Goal: Task Accomplishment & Management: Use online tool/utility

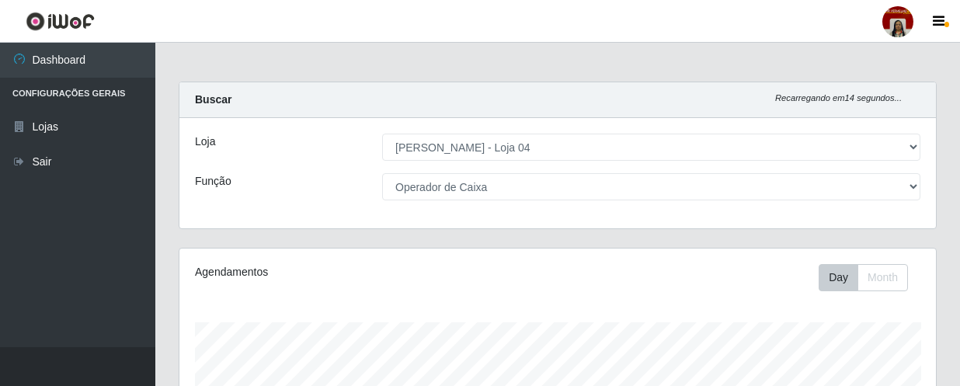
select select "251"
select select "22"
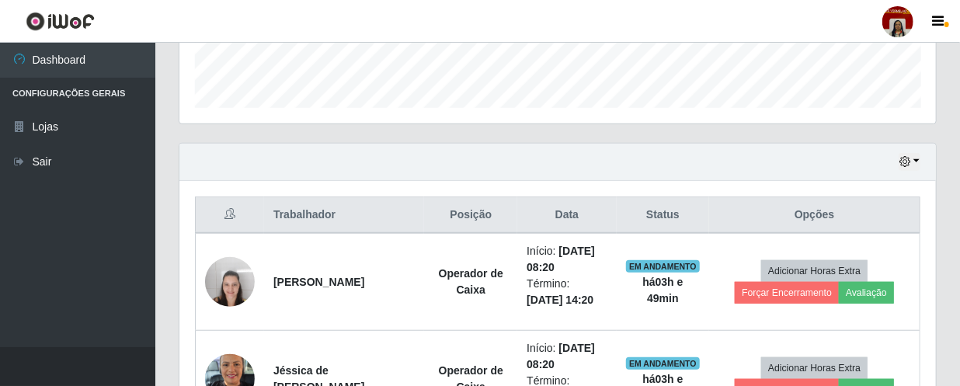
scroll to position [393, 0]
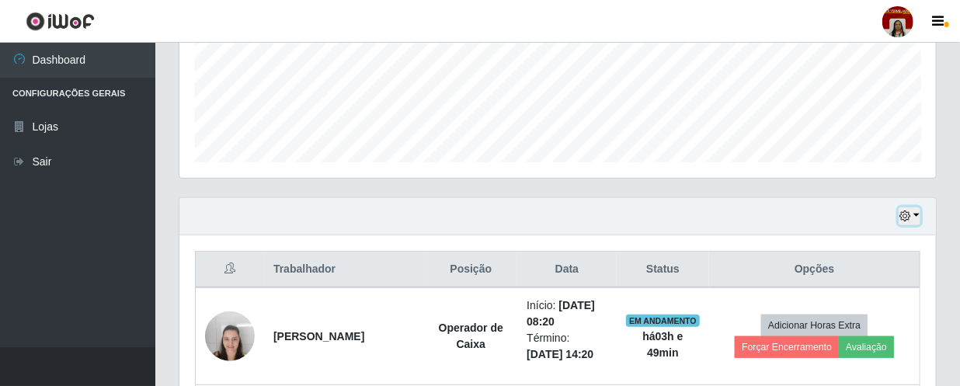
click at [904, 214] on icon "button" at bounding box center [905, 216] width 11 height 11
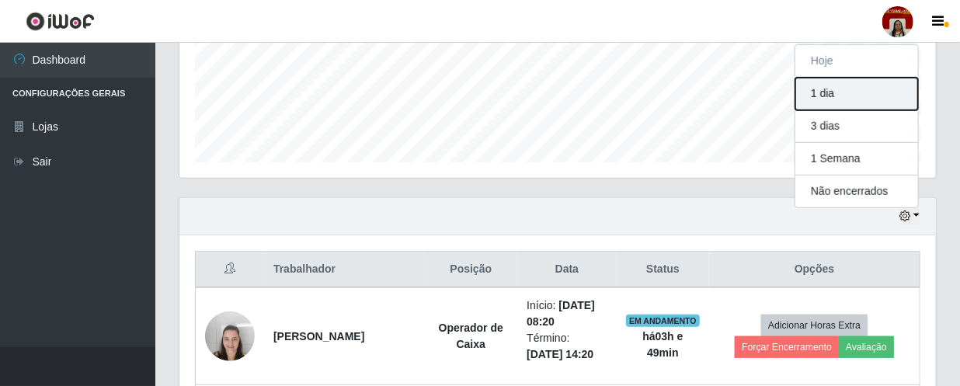
click at [831, 92] on button "1 dia" at bounding box center [857, 94] width 123 height 33
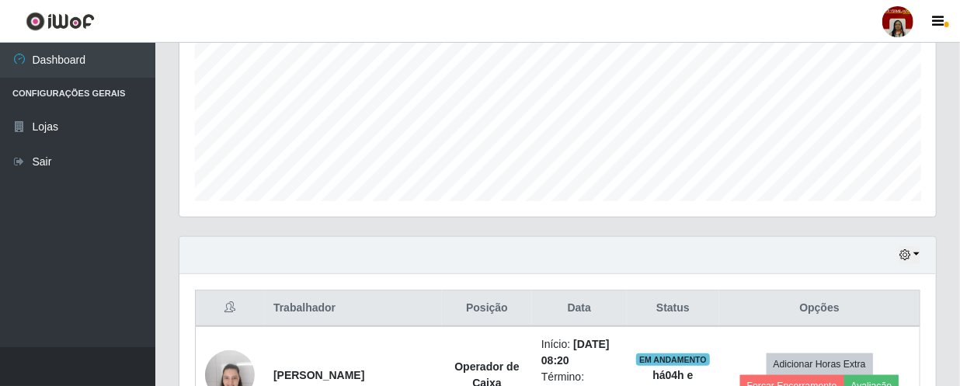
scroll to position [331, 0]
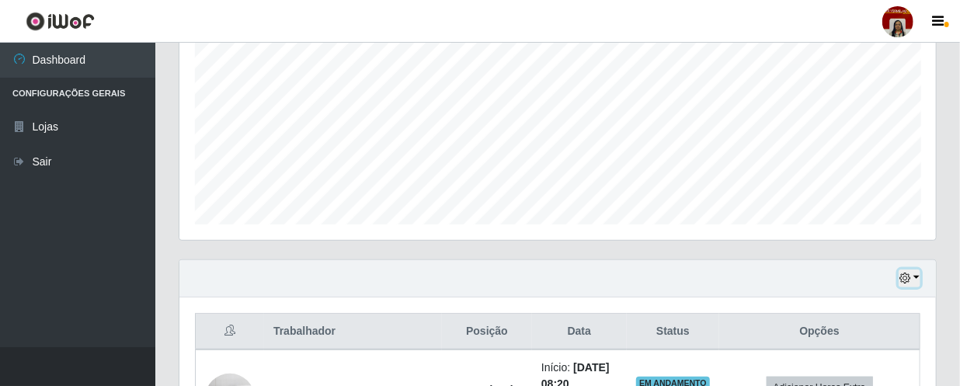
click at [907, 281] on icon "button" at bounding box center [905, 278] width 11 height 11
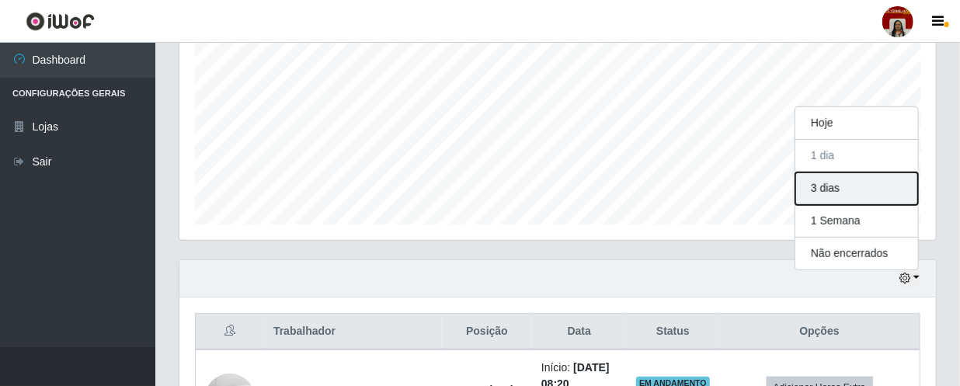
click at [824, 193] on button "3 dias" at bounding box center [857, 189] width 123 height 33
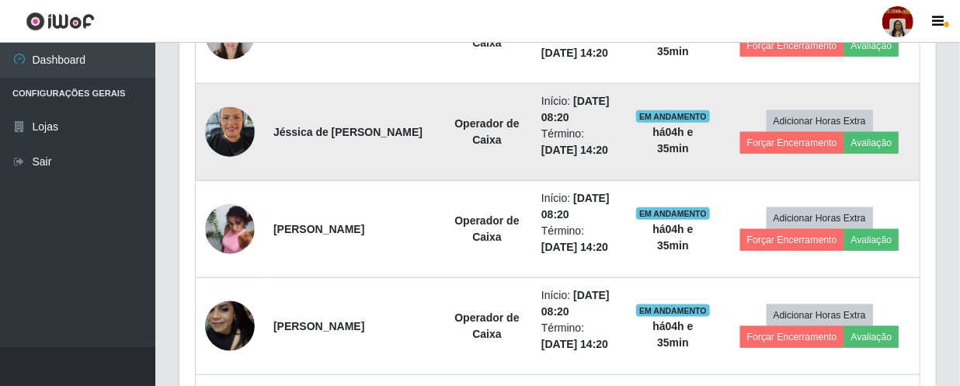
scroll to position [543, 0]
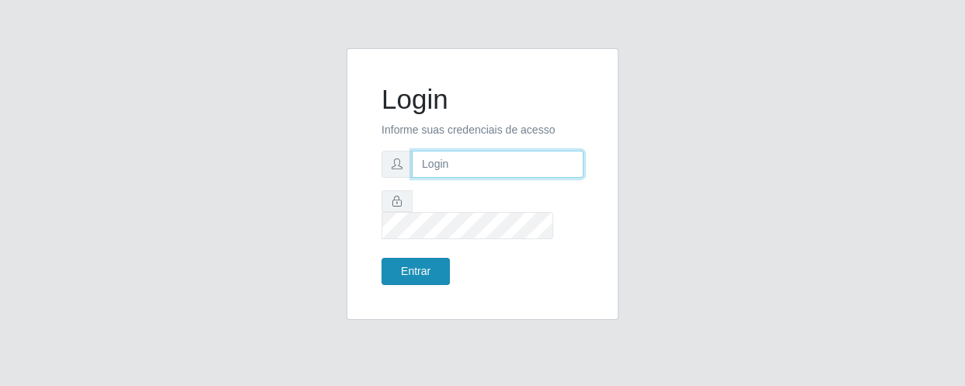
type input "[EMAIL_ADDRESS][DOMAIN_NAME]"
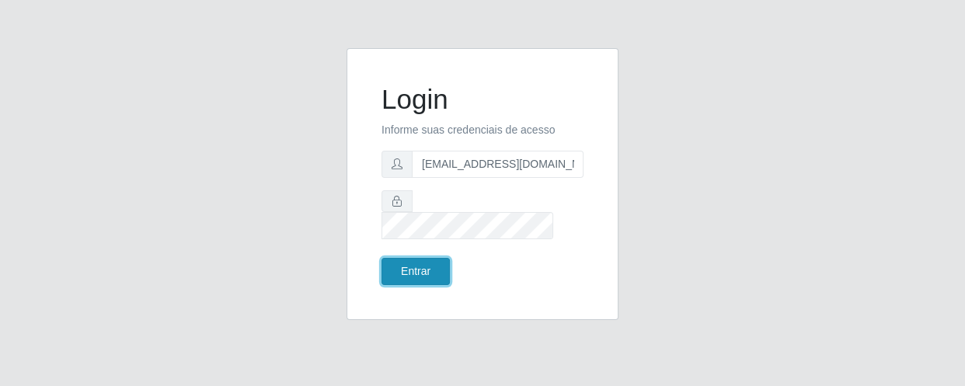
click at [429, 268] on button "Entrar" at bounding box center [416, 271] width 68 height 27
click at [428, 262] on button "Entrar" at bounding box center [416, 271] width 68 height 27
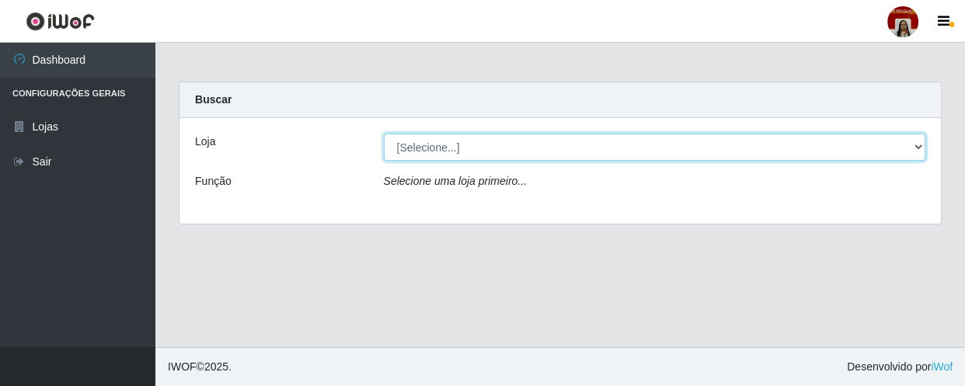
click at [451, 152] on select "[Selecione...] Mar Vermelho - Loja 04" at bounding box center [655, 147] width 542 height 27
select select "251"
click at [384, 134] on select "[Selecione...] Mar Vermelho - Loja 04" at bounding box center [655, 147] width 542 height 27
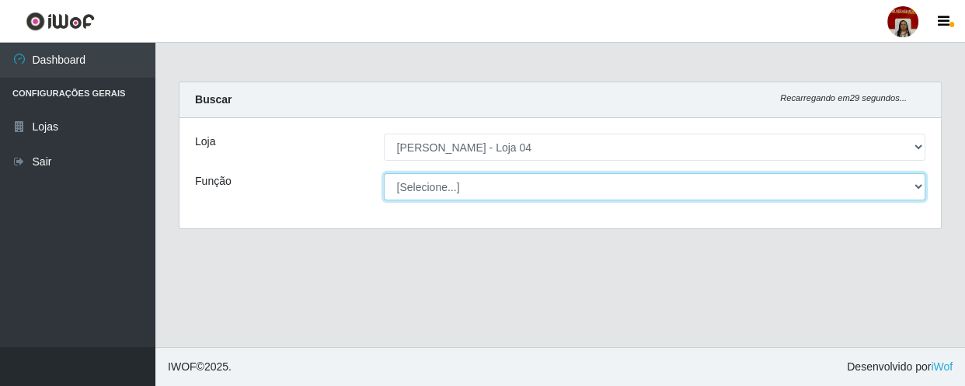
drag, startPoint x: 451, startPoint y: 159, endPoint x: 453, endPoint y: 186, distance: 27.3
click at [453, 186] on select "[Selecione...] ASG ASG + ASG ++ Auxiliar de Depósito Auxiliar de Depósito + Aux…" at bounding box center [655, 186] width 542 height 27
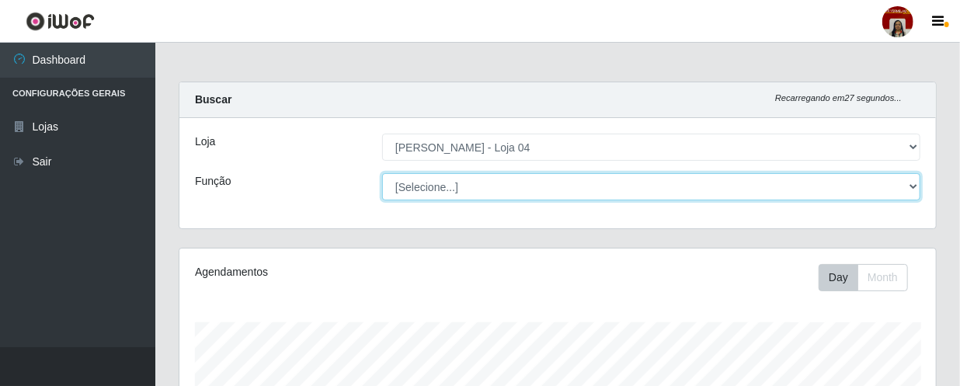
scroll to position [322, 757]
select select "107"
click at [382, 173] on select "[Selecione...] ASG ASG + ASG ++ Auxiliar de Depósito Auxiliar de Depósito + Aux…" at bounding box center [651, 186] width 539 height 27
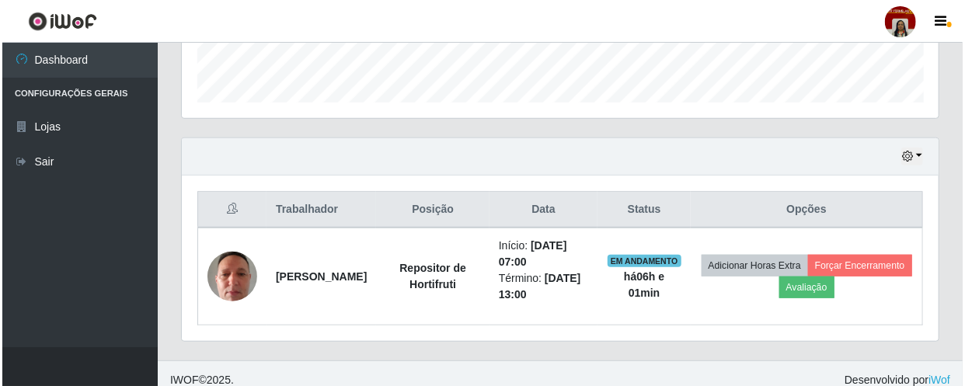
scroll to position [465, 0]
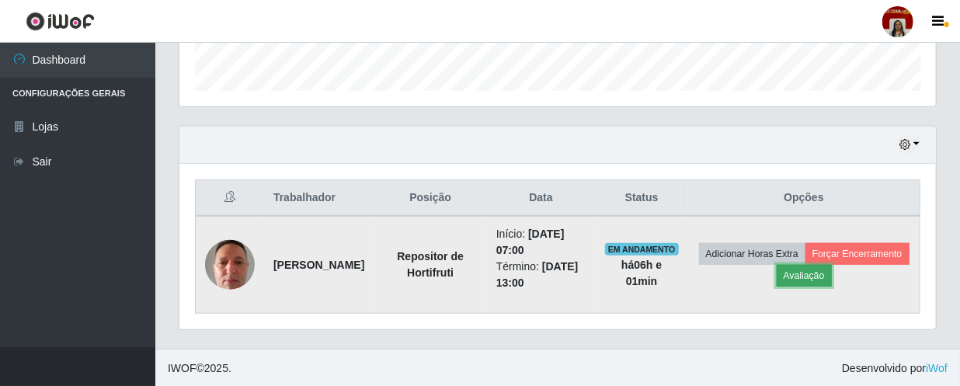
click at [832, 281] on button "Avaliação" at bounding box center [804, 276] width 55 height 22
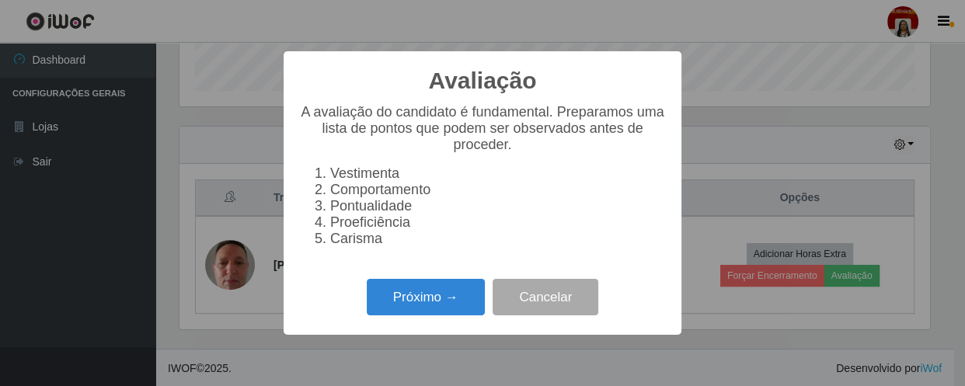
scroll to position [322, 750]
click at [382, 315] on button "Próximo →" at bounding box center [426, 297] width 118 height 37
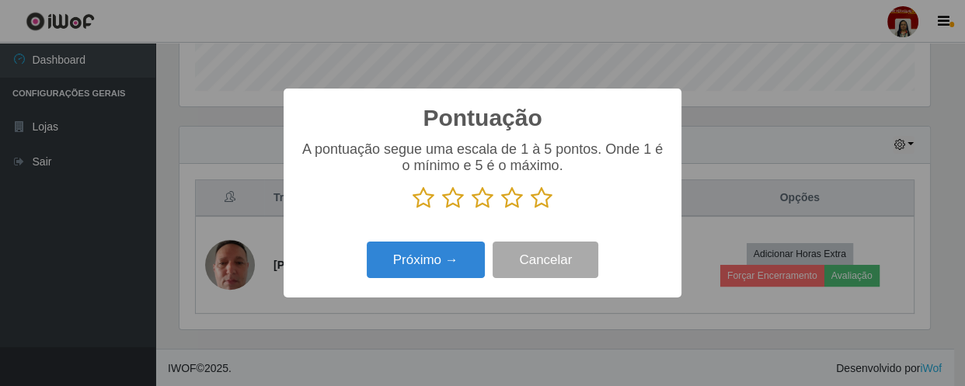
click at [551, 194] on icon at bounding box center [542, 197] width 22 height 23
click at [531, 210] on input "radio" at bounding box center [531, 210] width 0 height 0
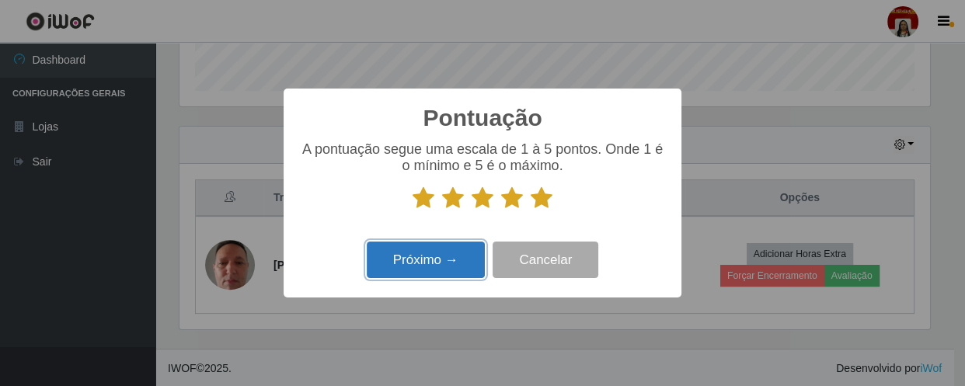
click at [462, 263] on button "Próximo →" at bounding box center [426, 260] width 118 height 37
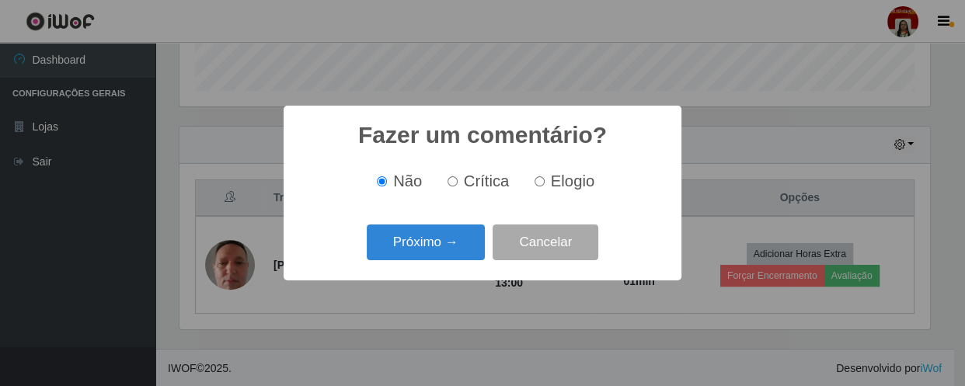
click at [462, 263] on div "Próximo → Cancelar" at bounding box center [482, 242] width 367 height 44
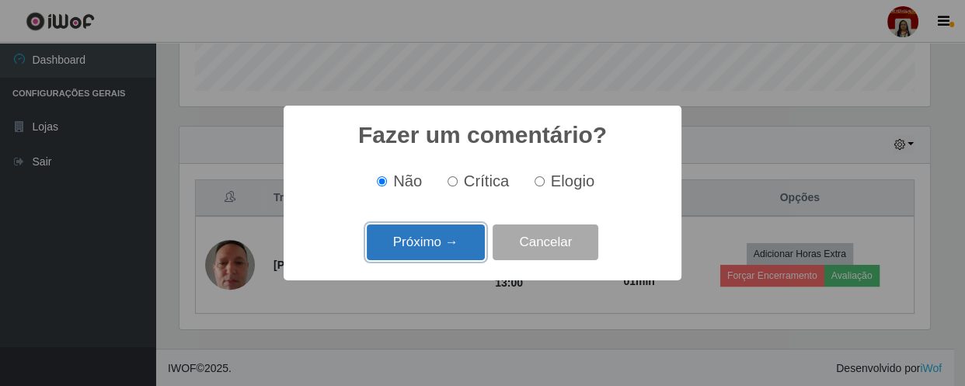
click at [462, 256] on button "Próximo →" at bounding box center [426, 243] width 118 height 37
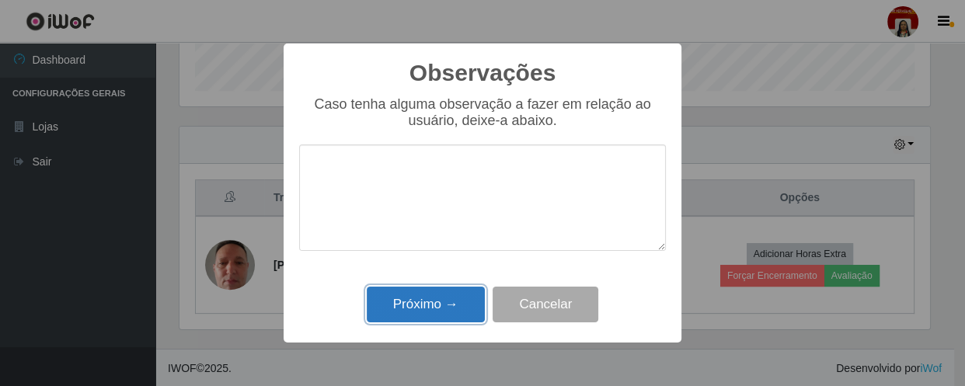
click at [402, 311] on button "Próximo →" at bounding box center [426, 305] width 118 height 37
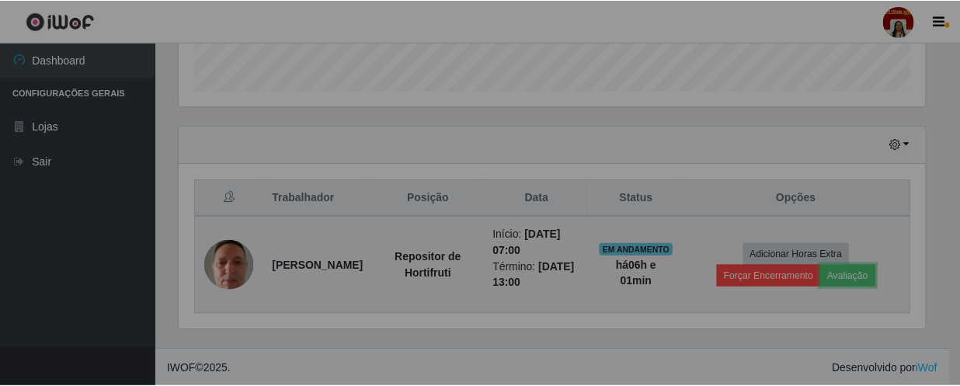
scroll to position [322, 757]
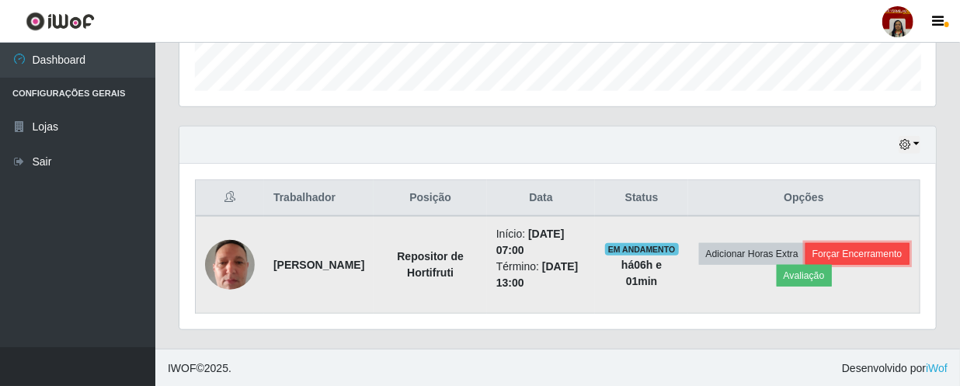
click at [806, 265] on button "Forçar Encerramento" at bounding box center [858, 254] width 104 height 22
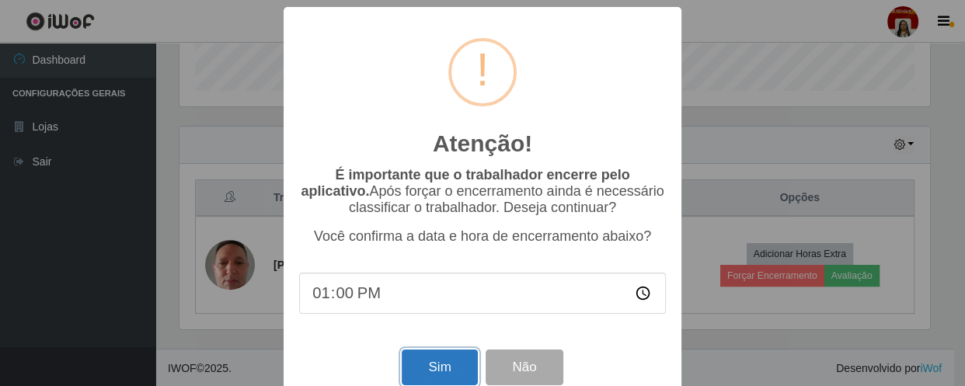
click at [467, 364] on button "Sim" at bounding box center [439, 368] width 75 height 37
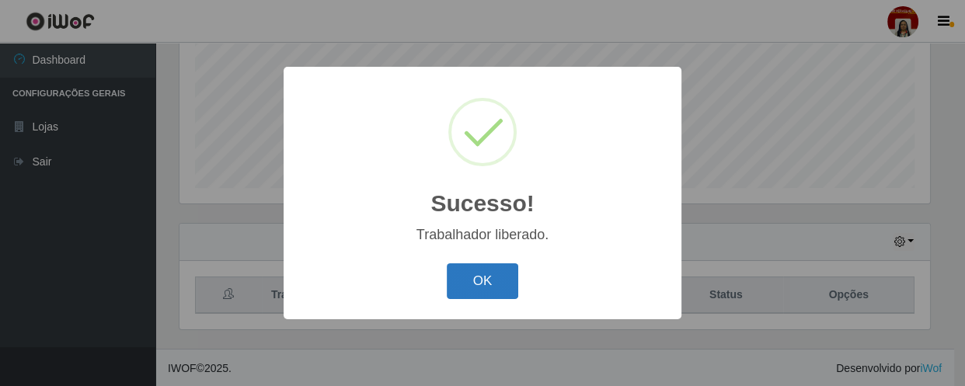
click at [473, 288] on button "OK" at bounding box center [483, 281] width 72 height 37
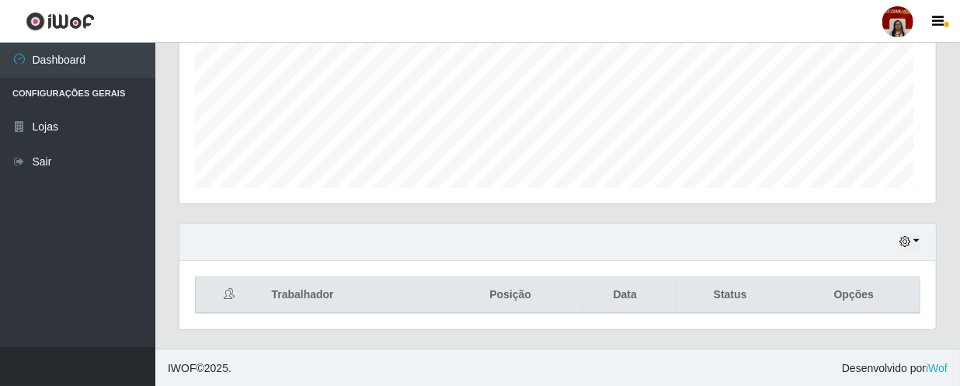
scroll to position [322, 757]
drag, startPoint x: 473, startPoint y: 288, endPoint x: 406, endPoint y: 214, distance: 99.0
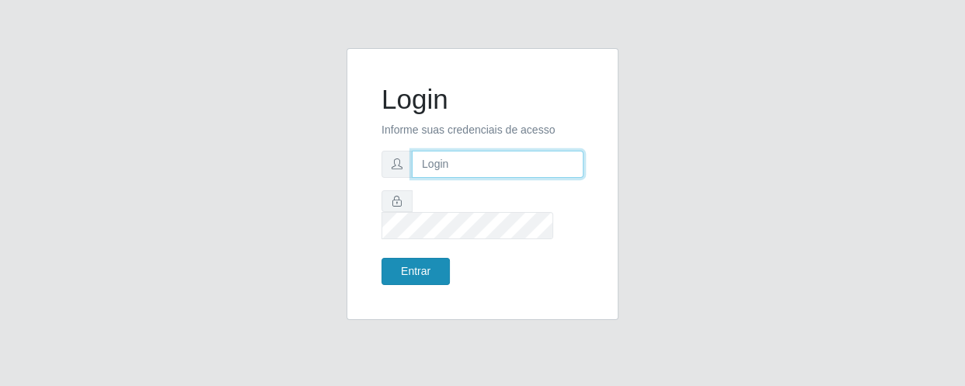
type input "alimentos.loja4@marvermelho.com.br"
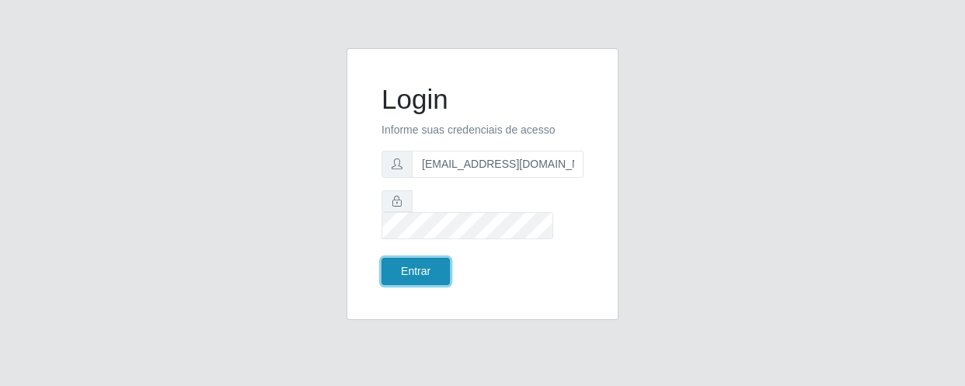
click at [419, 267] on button "Entrar" at bounding box center [416, 271] width 68 height 27
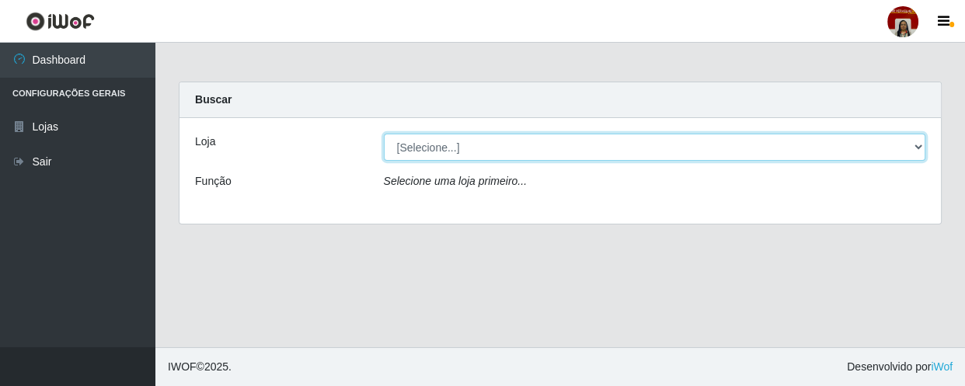
click at [915, 140] on select "[Selecione...] Mar Vermelho - Loja 04" at bounding box center [655, 147] width 542 height 27
select select "251"
click at [384, 134] on select "[Selecione...] Mar Vermelho - Loja 04" at bounding box center [655, 147] width 542 height 27
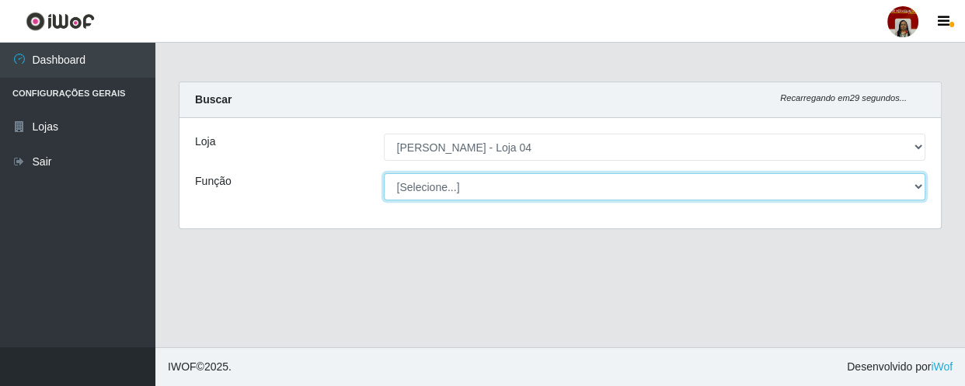
click at [916, 180] on select "[Selecione...] ASG ASG + ASG ++ Auxiliar de Depósito Auxiliar de Depósito + Aux…" at bounding box center [655, 186] width 542 height 27
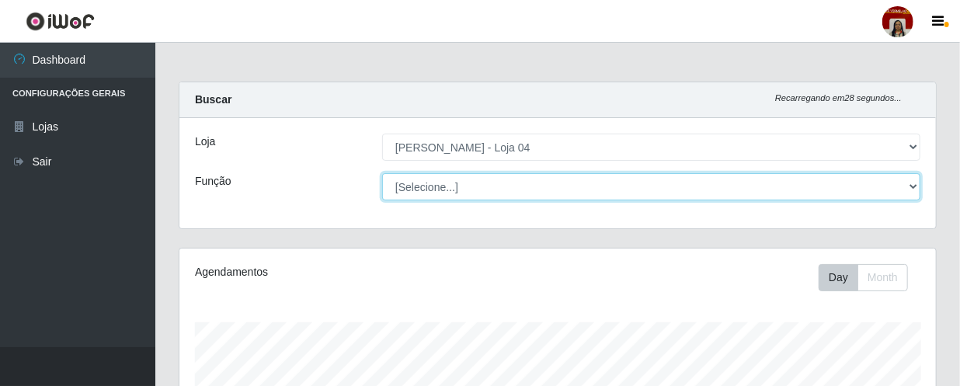
scroll to position [322, 757]
select select "22"
click at [382, 173] on select "[Selecione...] ASG ASG + ASG ++ Auxiliar de Depósito Auxiliar de Depósito + Aux…" at bounding box center [651, 186] width 539 height 27
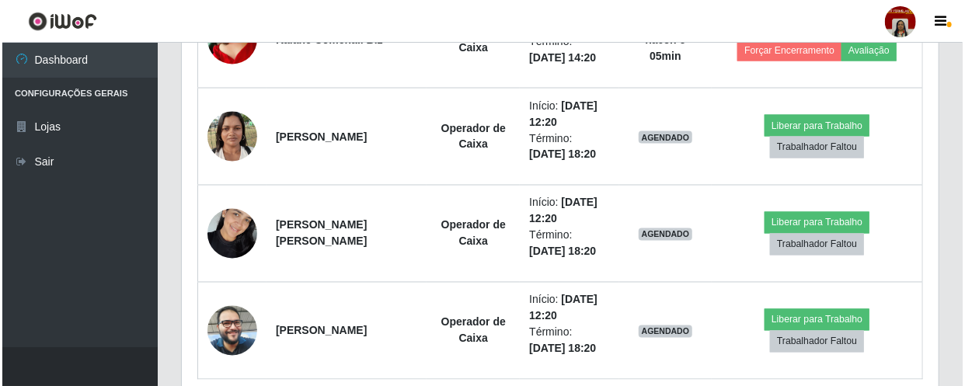
scroll to position [1201, 0]
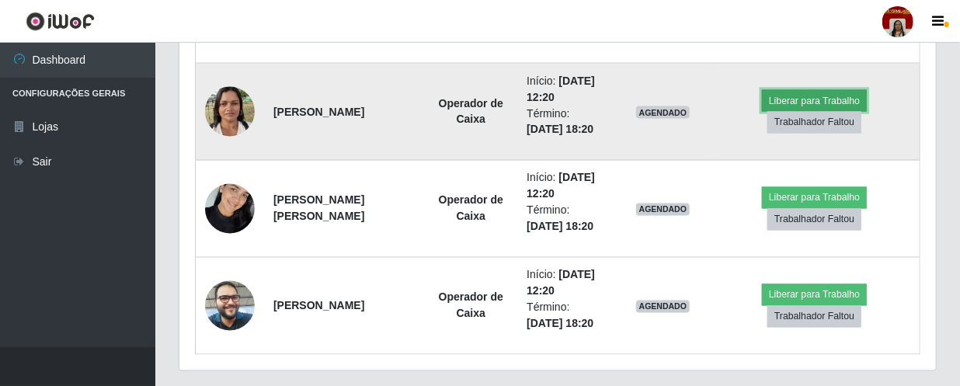
click at [818, 99] on button "Liberar para Trabalho" at bounding box center [814, 101] width 105 height 22
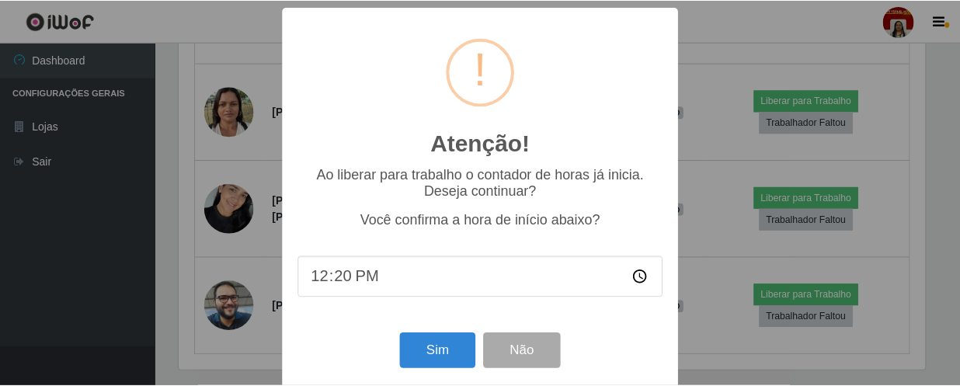
scroll to position [322, 750]
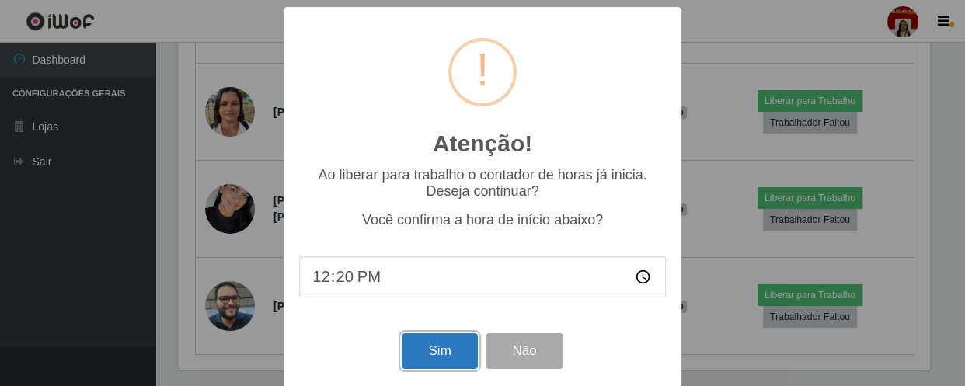
click at [452, 348] on button "Sim" at bounding box center [439, 351] width 75 height 37
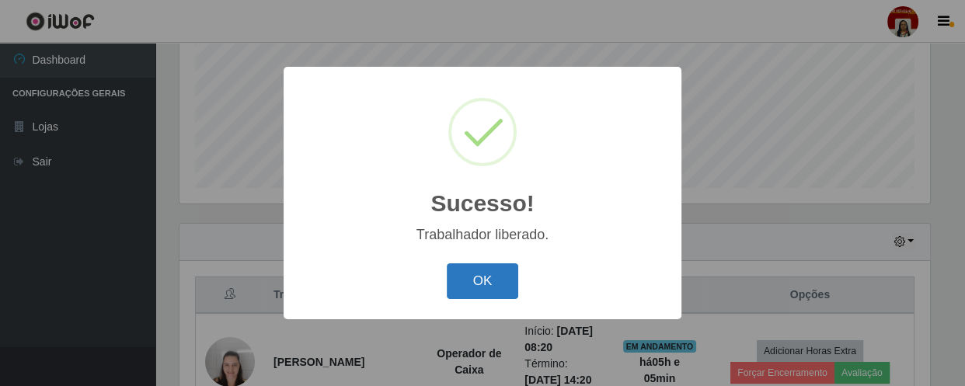
click at [483, 274] on button "OK" at bounding box center [483, 281] width 72 height 37
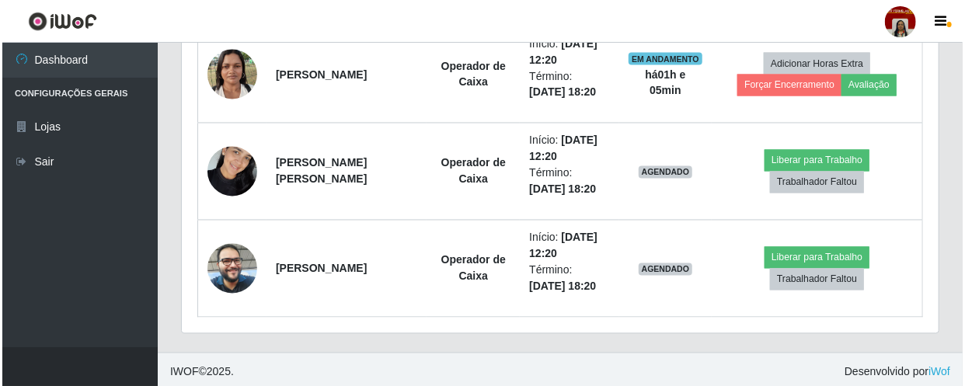
scroll to position [1241, 0]
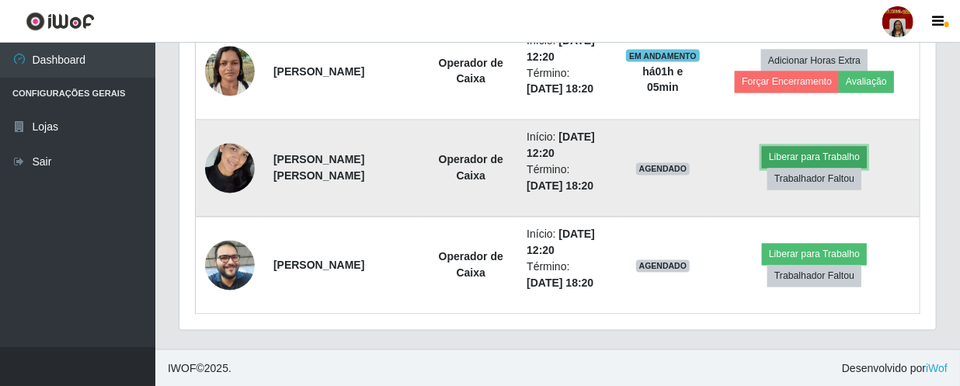
click at [833, 158] on button "Liberar para Trabalho" at bounding box center [814, 158] width 105 height 22
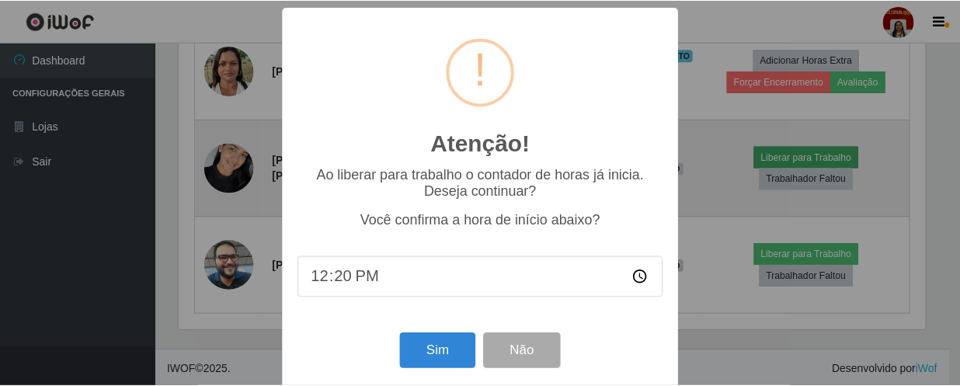
scroll to position [322, 750]
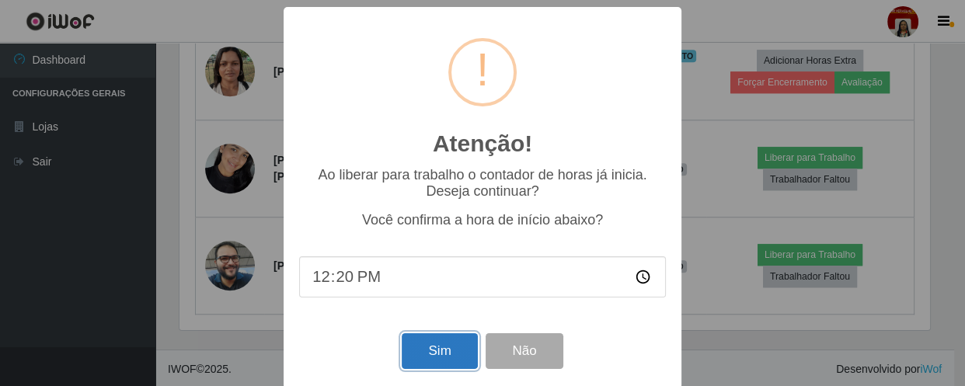
click at [454, 353] on button "Sim" at bounding box center [439, 351] width 75 height 37
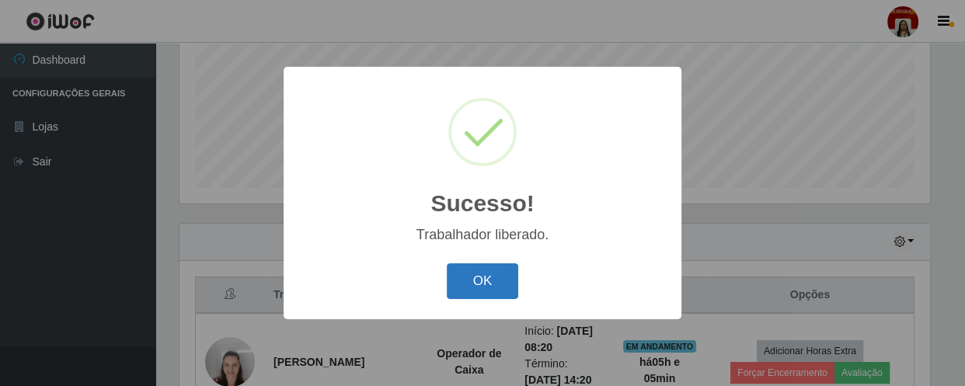
click at [490, 284] on button "OK" at bounding box center [483, 281] width 72 height 37
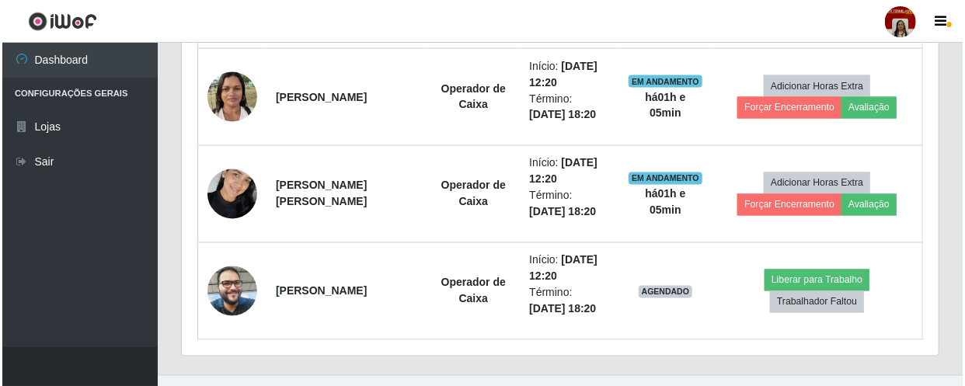
scroll to position [1241, 0]
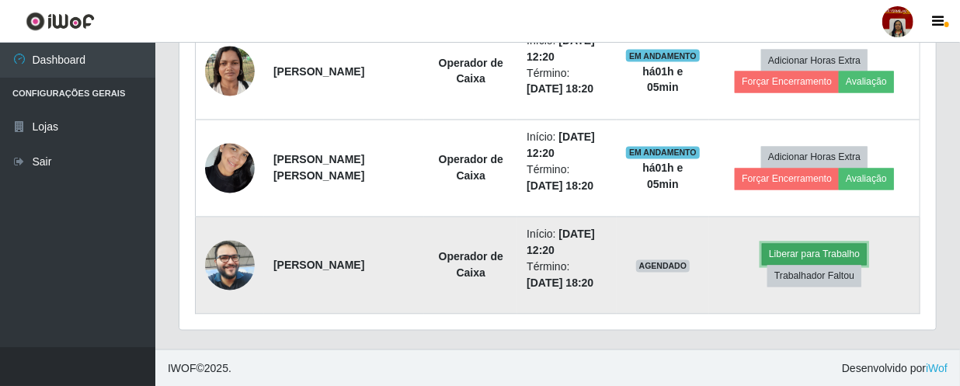
click at [805, 256] on button "Liberar para Trabalho" at bounding box center [814, 255] width 105 height 22
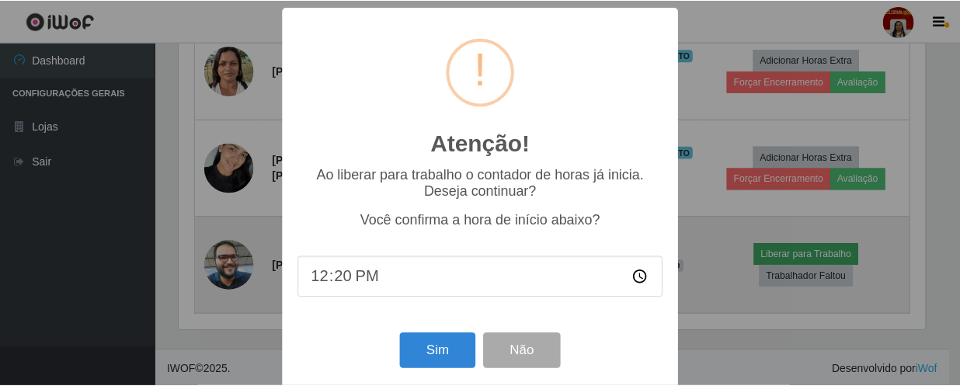
scroll to position [322, 750]
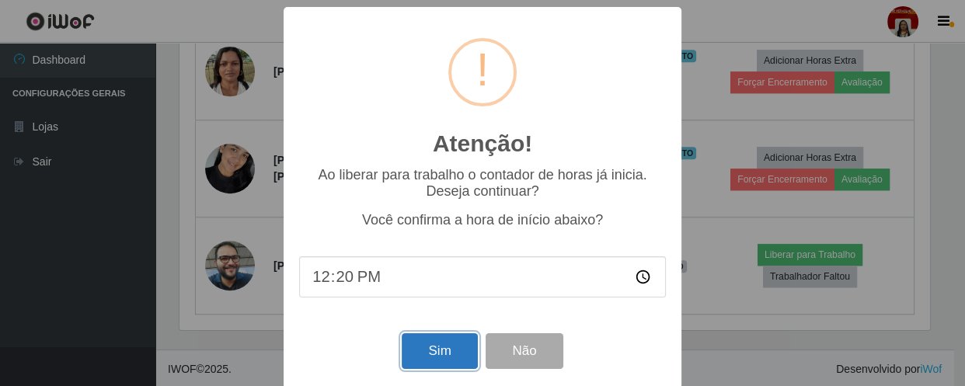
click at [453, 359] on button "Sim" at bounding box center [439, 351] width 75 height 37
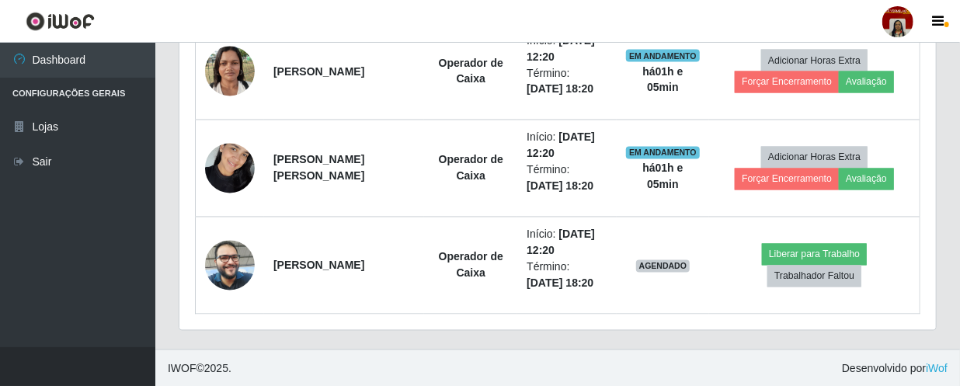
scroll to position [0, 0]
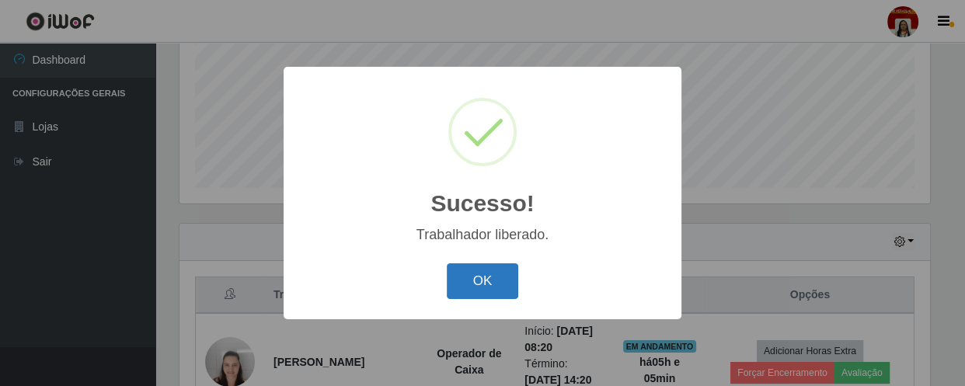
click at [468, 282] on button "OK" at bounding box center [483, 281] width 72 height 37
